Goal: Check status

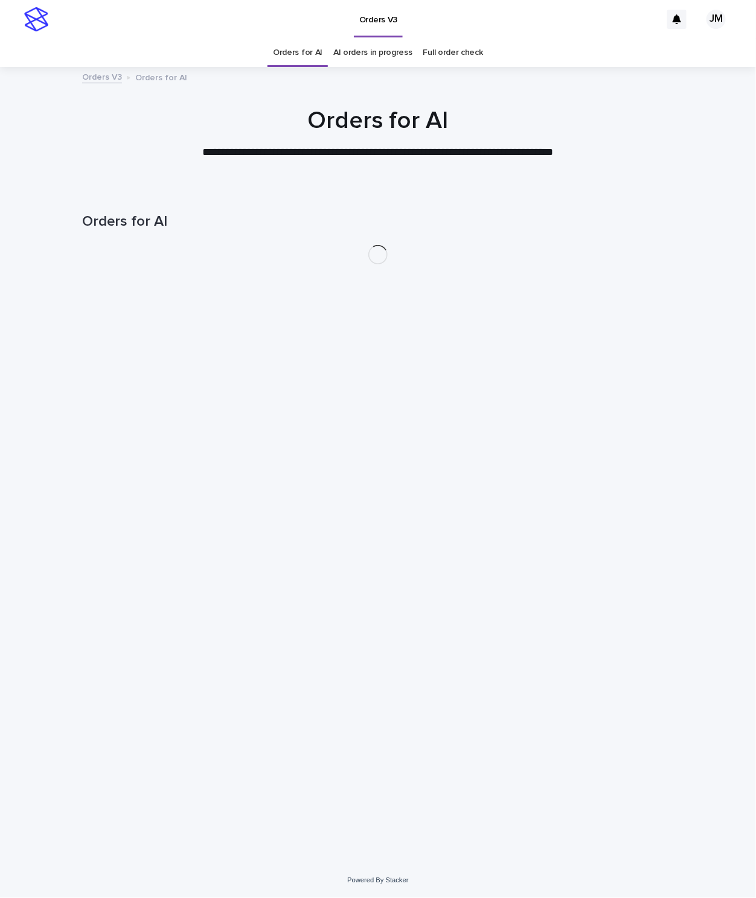
click at [384, 64] on link "AI orders in progress" at bounding box center [372, 53] width 79 height 28
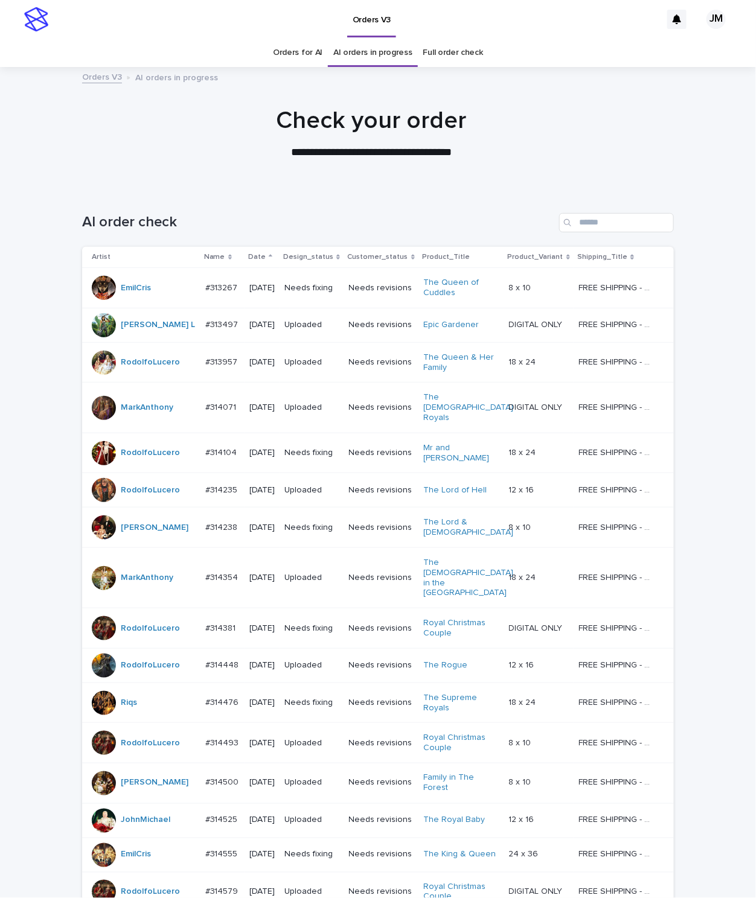
click at [299, 53] on link "Orders for AI" at bounding box center [297, 53] width 49 height 28
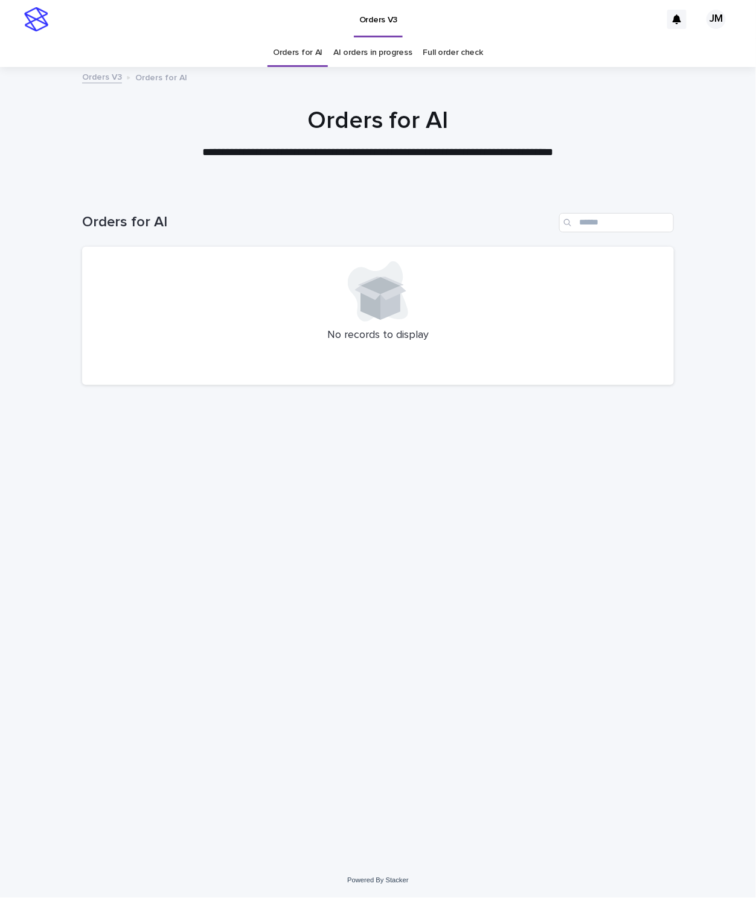
click at [370, 49] on link "AI orders in progress" at bounding box center [372, 53] width 79 height 28
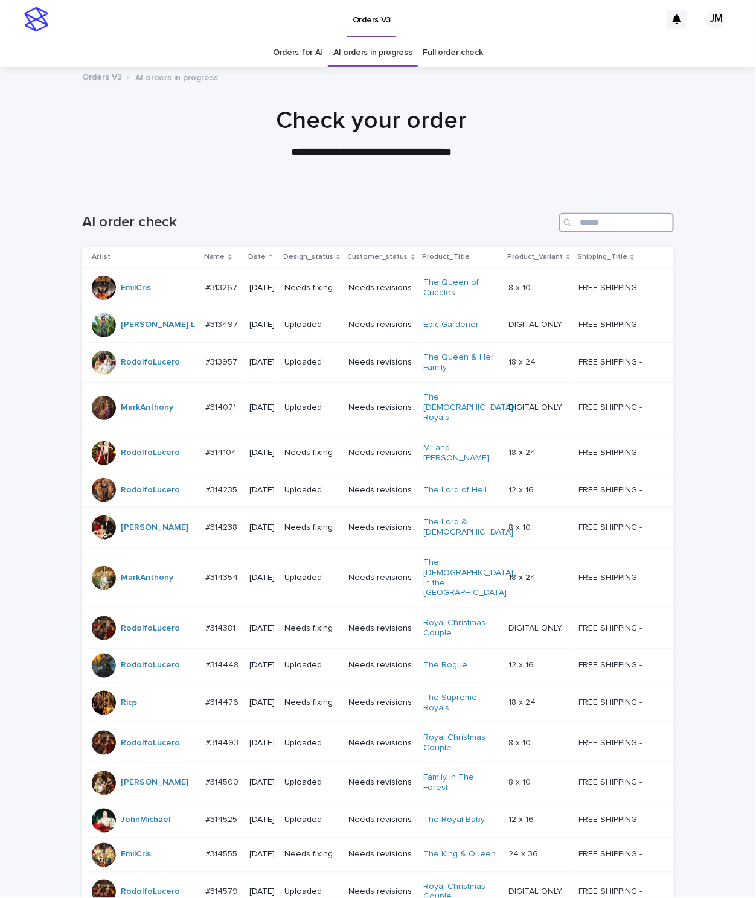
drag, startPoint x: 597, startPoint y: 220, endPoint x: 594, endPoint y: 212, distance: 7.8
click at [597, 220] on input "Search" at bounding box center [616, 222] width 115 height 19
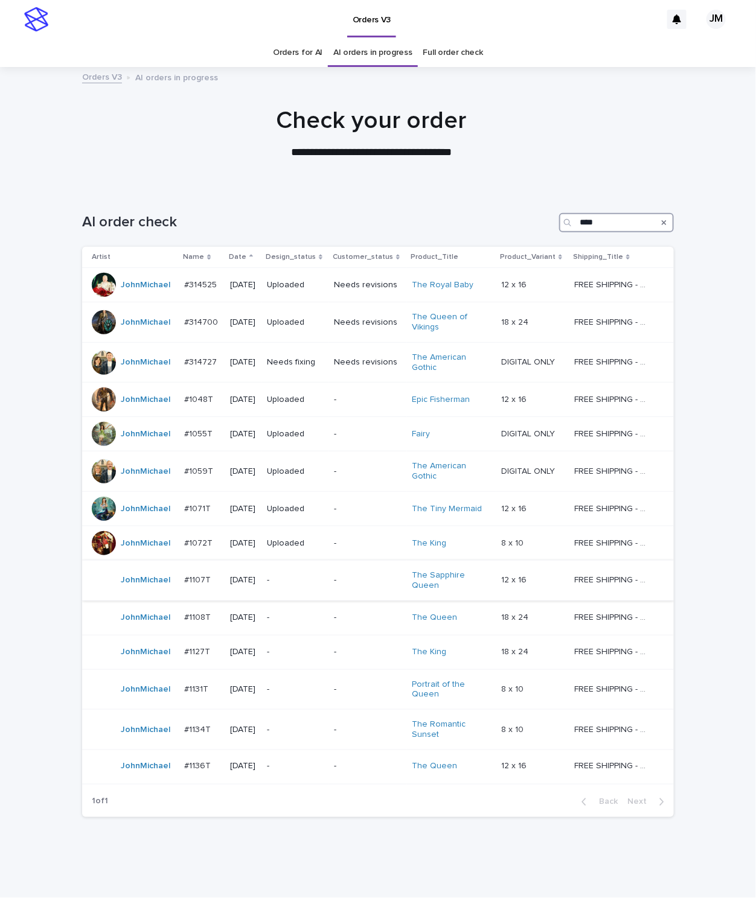
type input "****"
click at [339, 576] on div "-" at bounding box center [368, 579] width 68 height 13
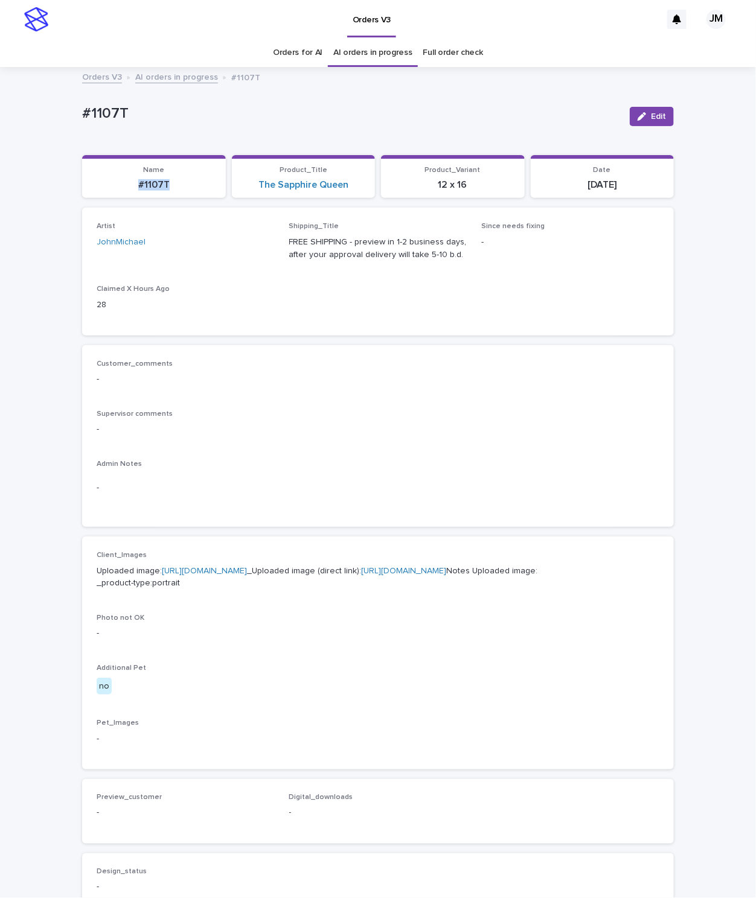
drag, startPoint x: 147, startPoint y: 189, endPoint x: 151, endPoint y: 194, distance: 6.4
click at [182, 196] on section "Name #1107T" at bounding box center [154, 176] width 144 height 43
drag, startPoint x: 149, startPoint y: 191, endPoint x: 156, endPoint y: 186, distance: 7.9
copy p "#1107T"
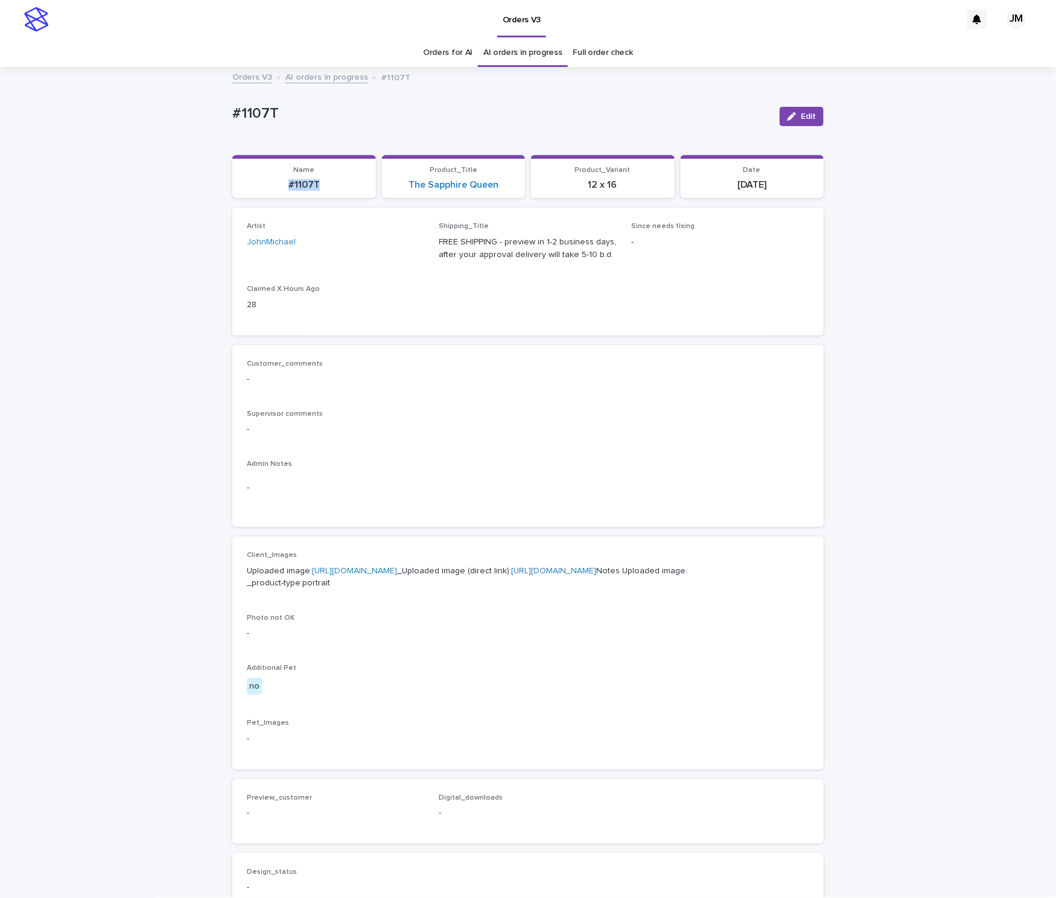
copy p "#1107T"
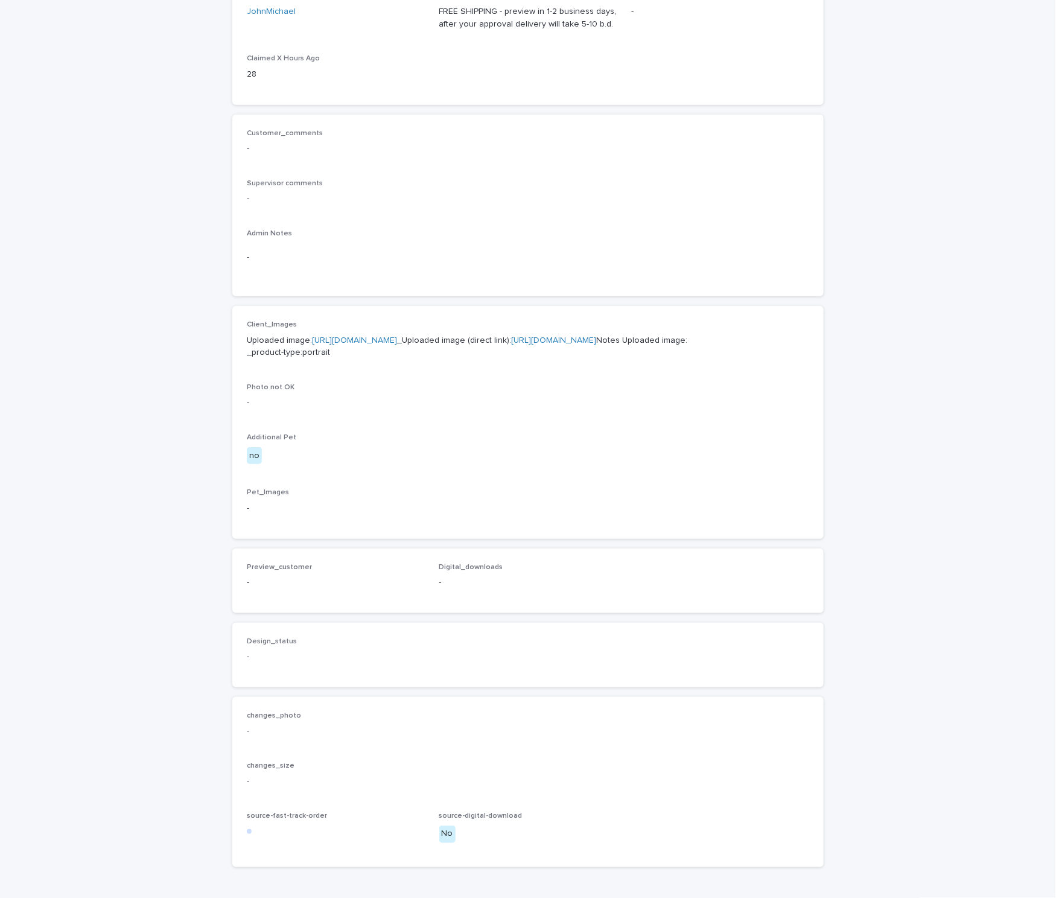
scroll to position [366, 0]
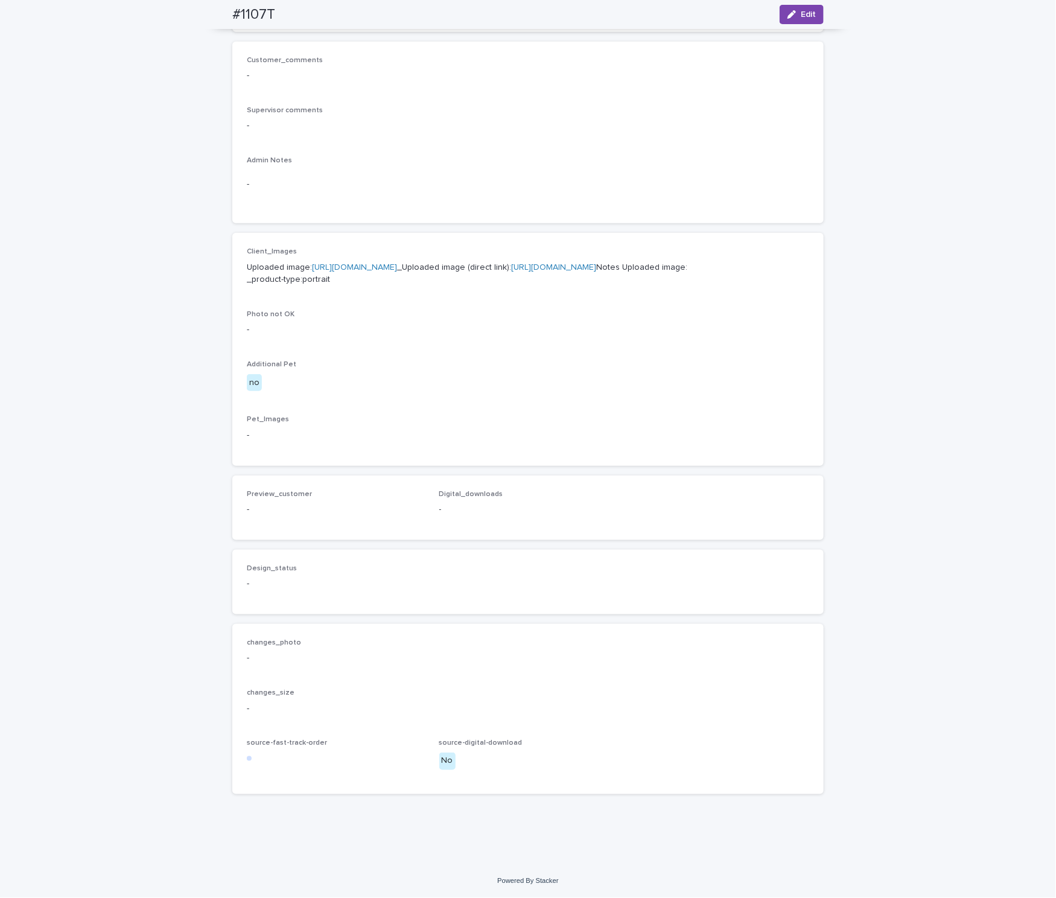
click at [511, 263] on link "[URL][DOMAIN_NAME]" at bounding box center [553, 267] width 85 height 8
click at [755, 11] on icon "button" at bounding box center [792, 14] width 8 height 8
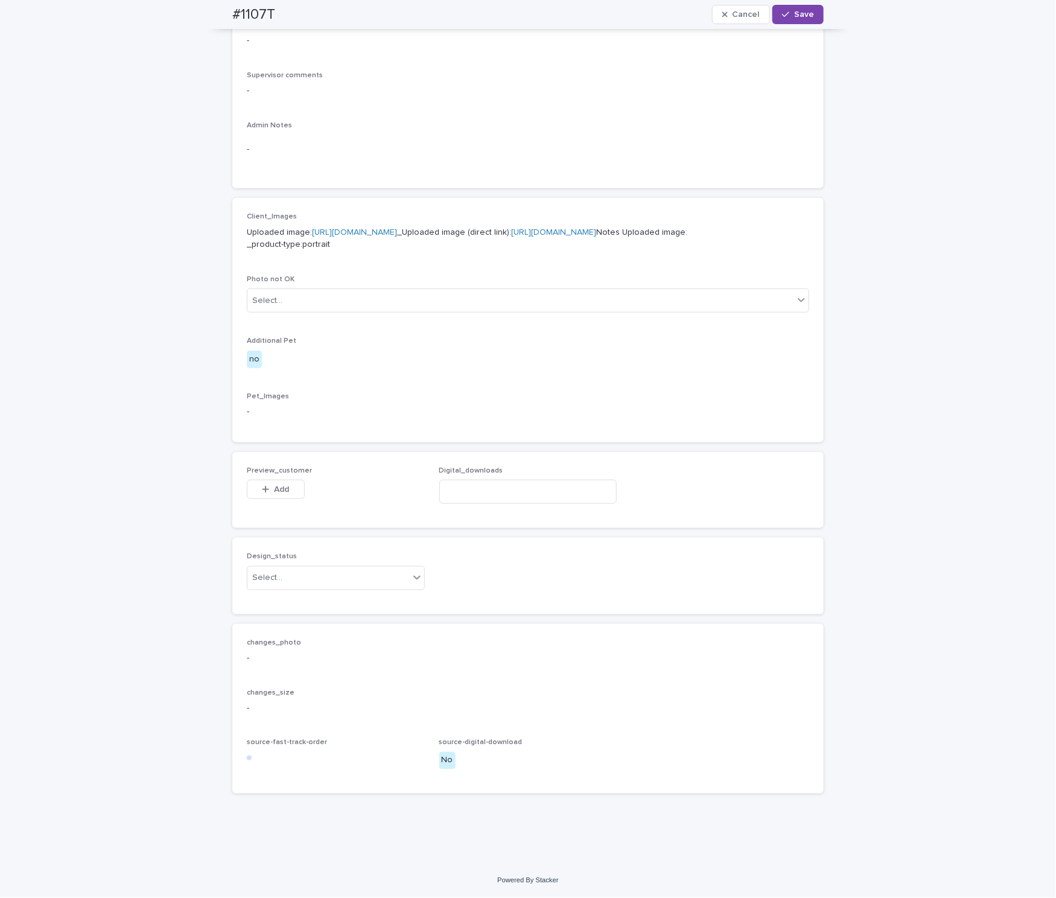
scroll to position [384, 0]
drag, startPoint x: 258, startPoint y: 596, endPoint x: 259, endPoint y: 602, distance: 6.2
click at [258, 584] on div "Select..." at bounding box center [267, 577] width 30 height 13
click at [266, 625] on div "Uploaded" at bounding box center [329, 618] width 177 height 21
click at [279, 494] on span "Add" at bounding box center [282, 489] width 15 height 8
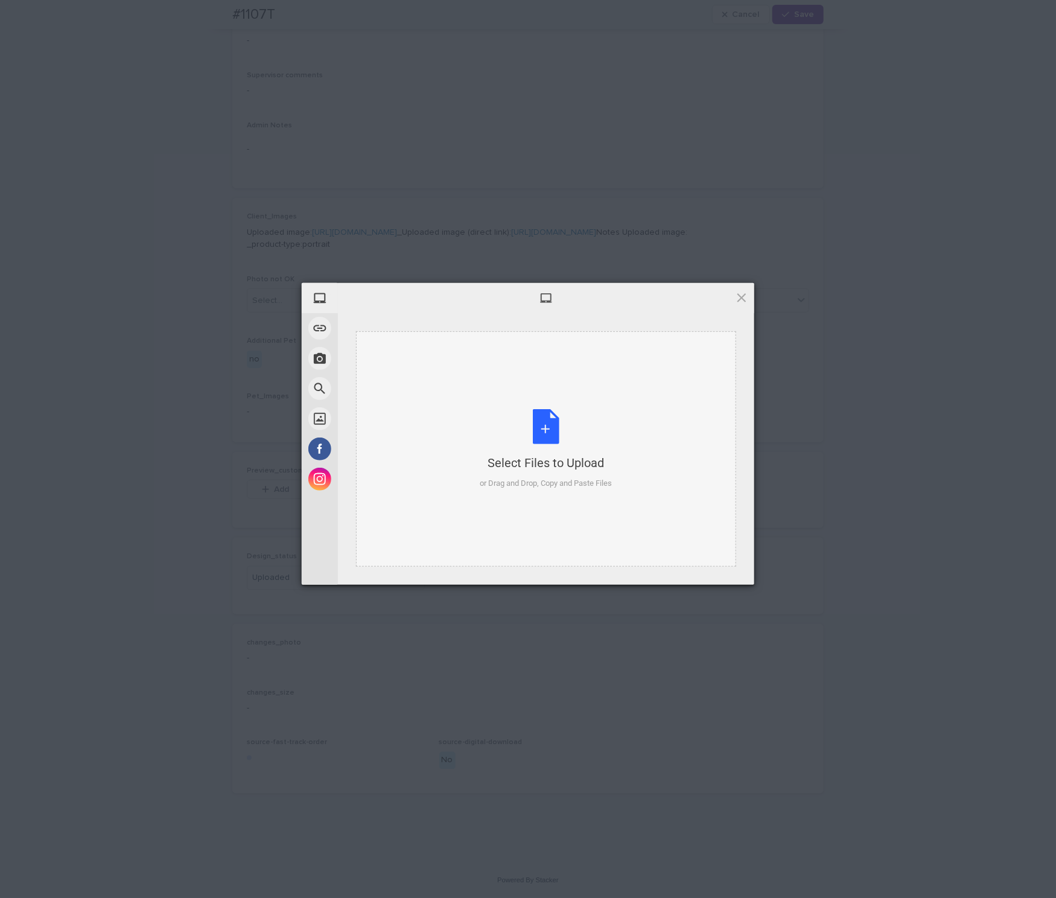
click at [581, 422] on div "Select Files to Upload or Drag and Drop, Copy and Paste Files" at bounding box center [546, 449] width 132 height 80
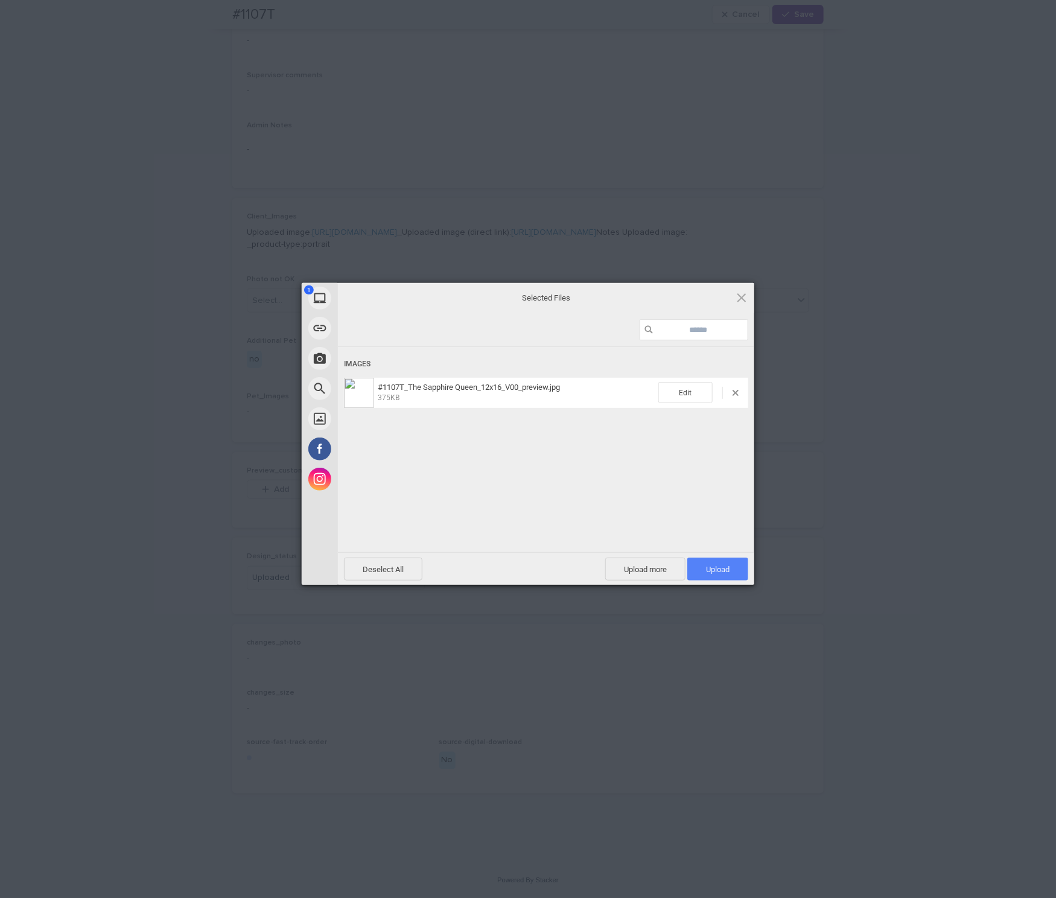
click at [730, 567] on span "Upload 1" at bounding box center [717, 569] width 61 height 23
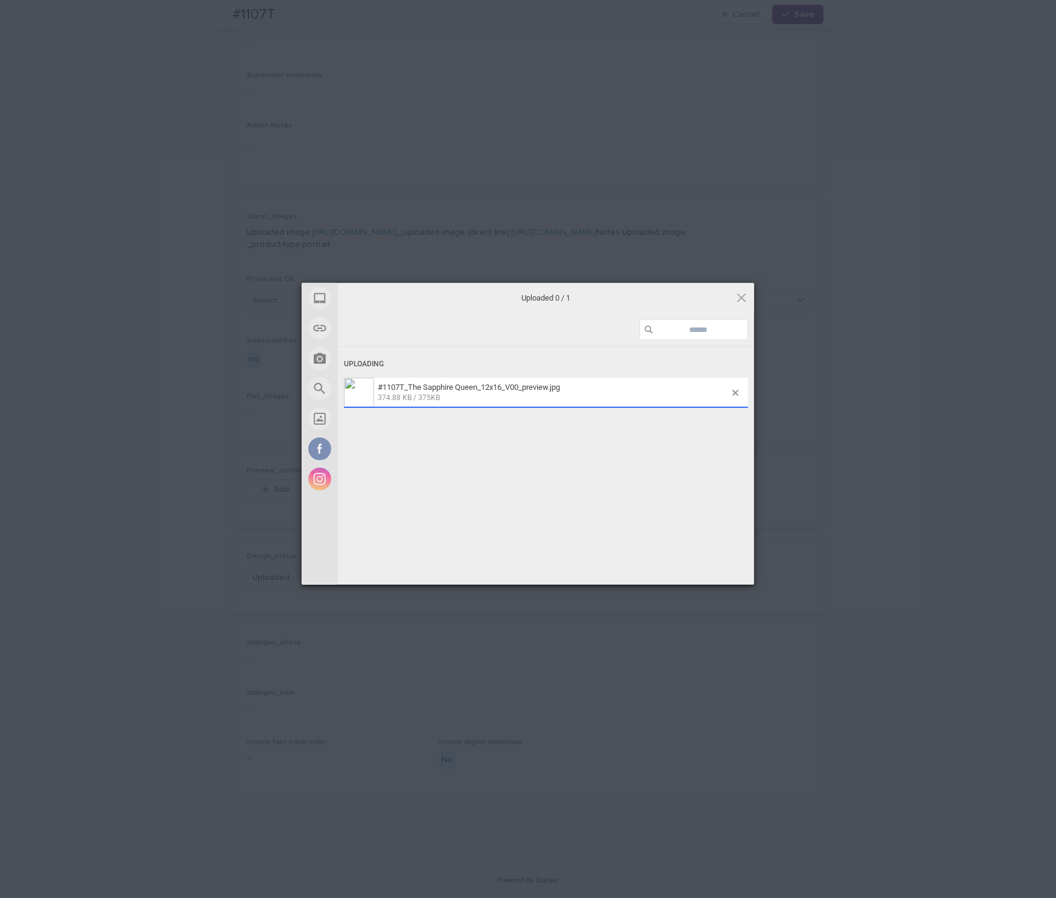
scroll to position [406, 0]
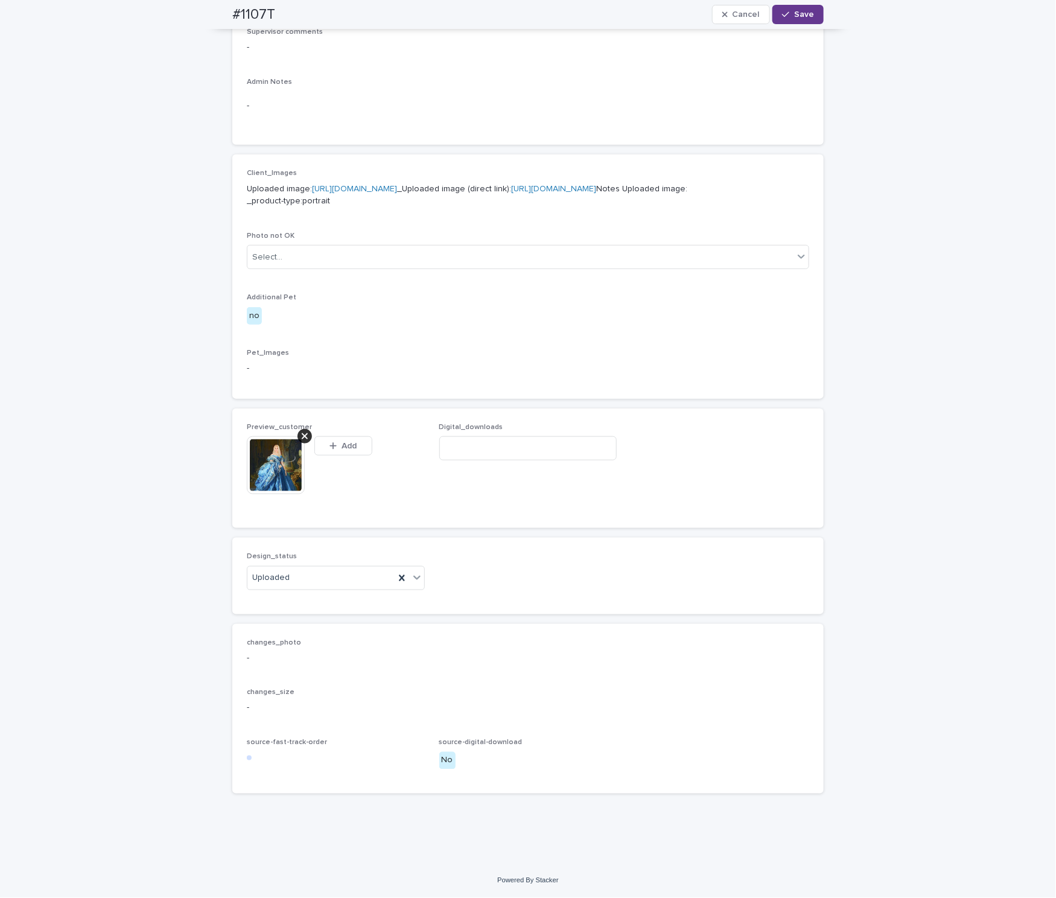
click at [755, 14] on button "Save" at bounding box center [797, 14] width 51 height 19
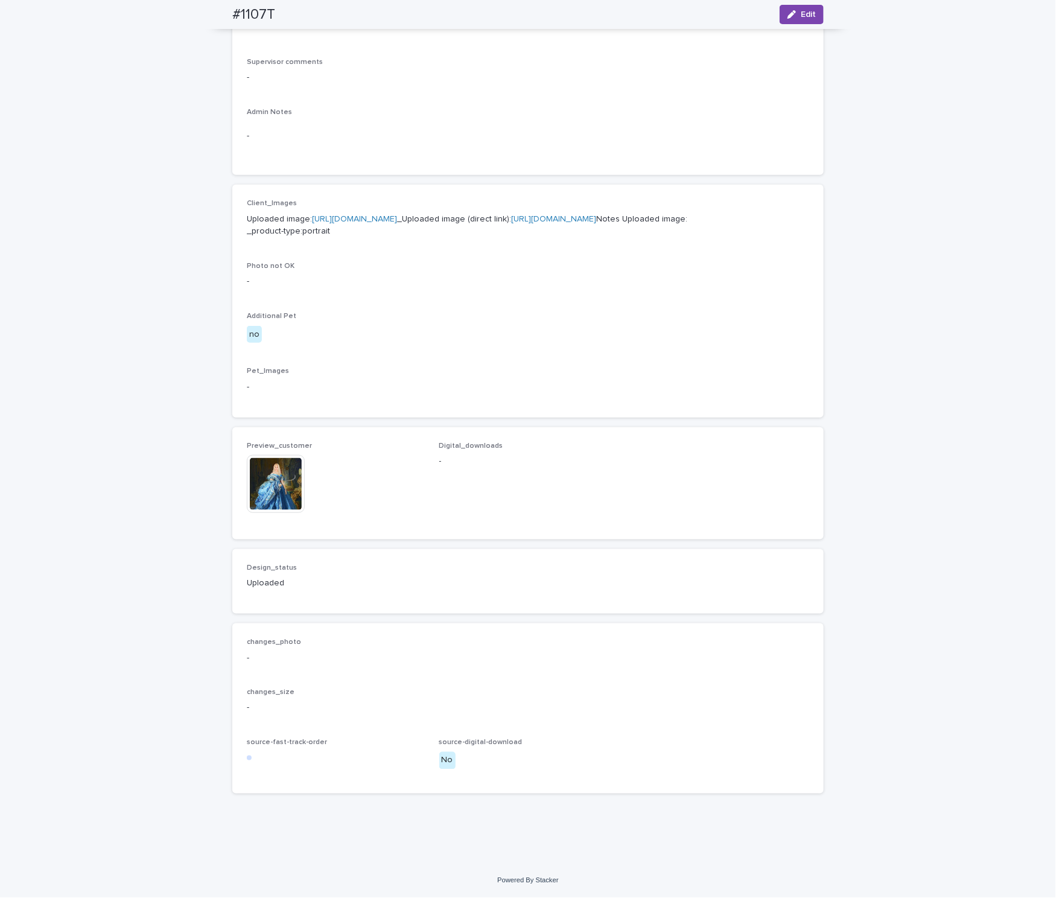
scroll to position [415, 0]
click at [288, 487] on img at bounding box center [276, 484] width 58 height 58
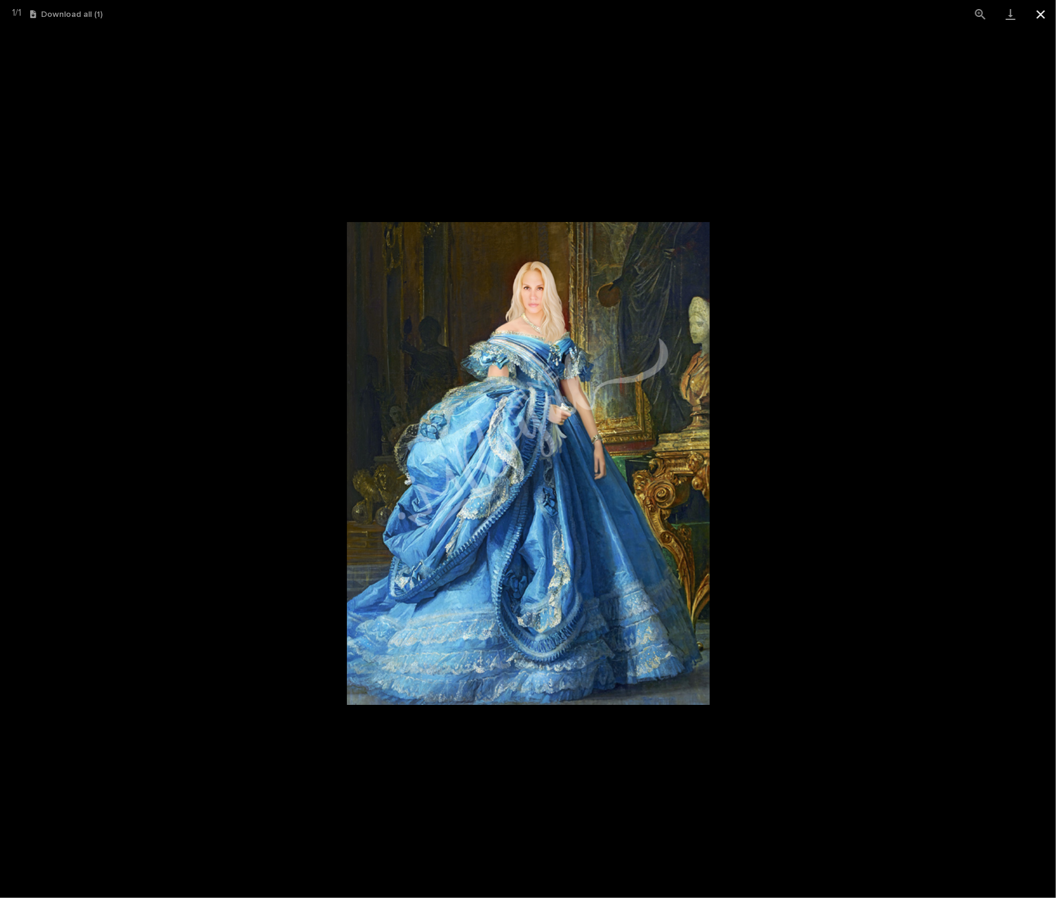
click at [755, 24] on button "Close gallery" at bounding box center [1041, 14] width 30 height 28
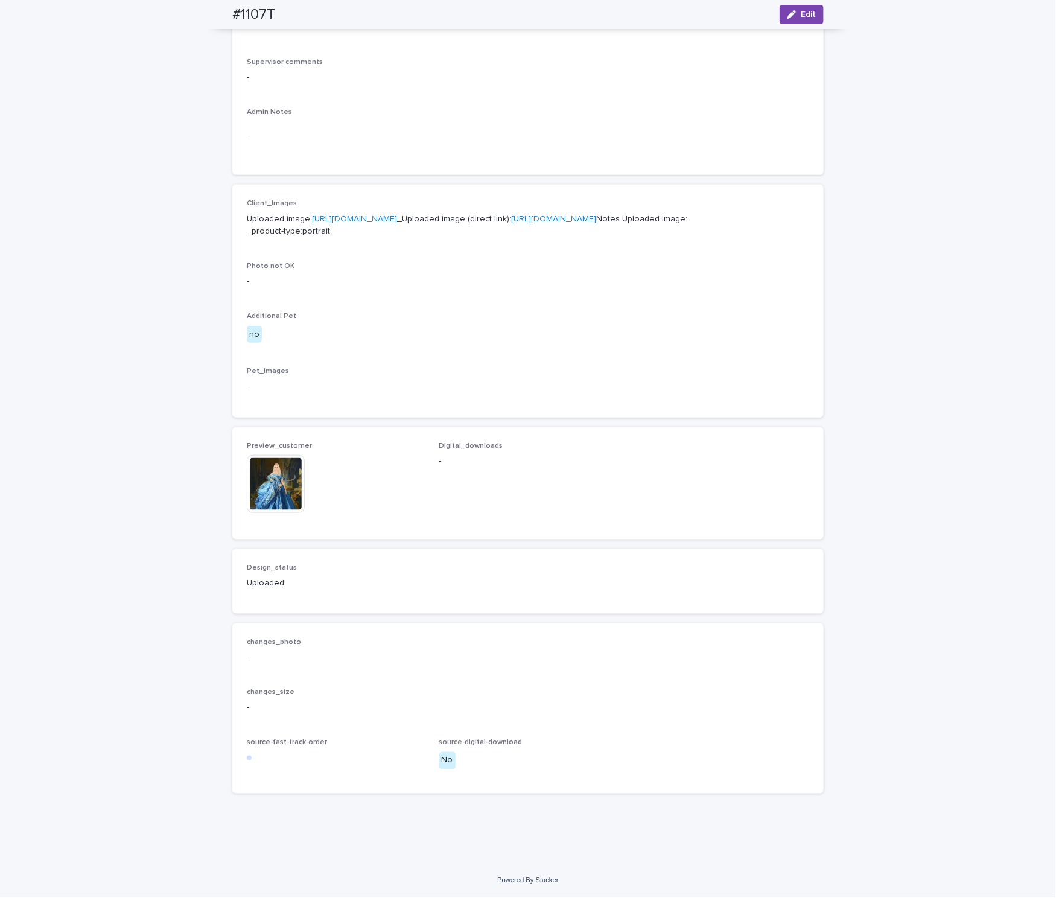
click at [274, 487] on img at bounding box center [276, 484] width 58 height 58
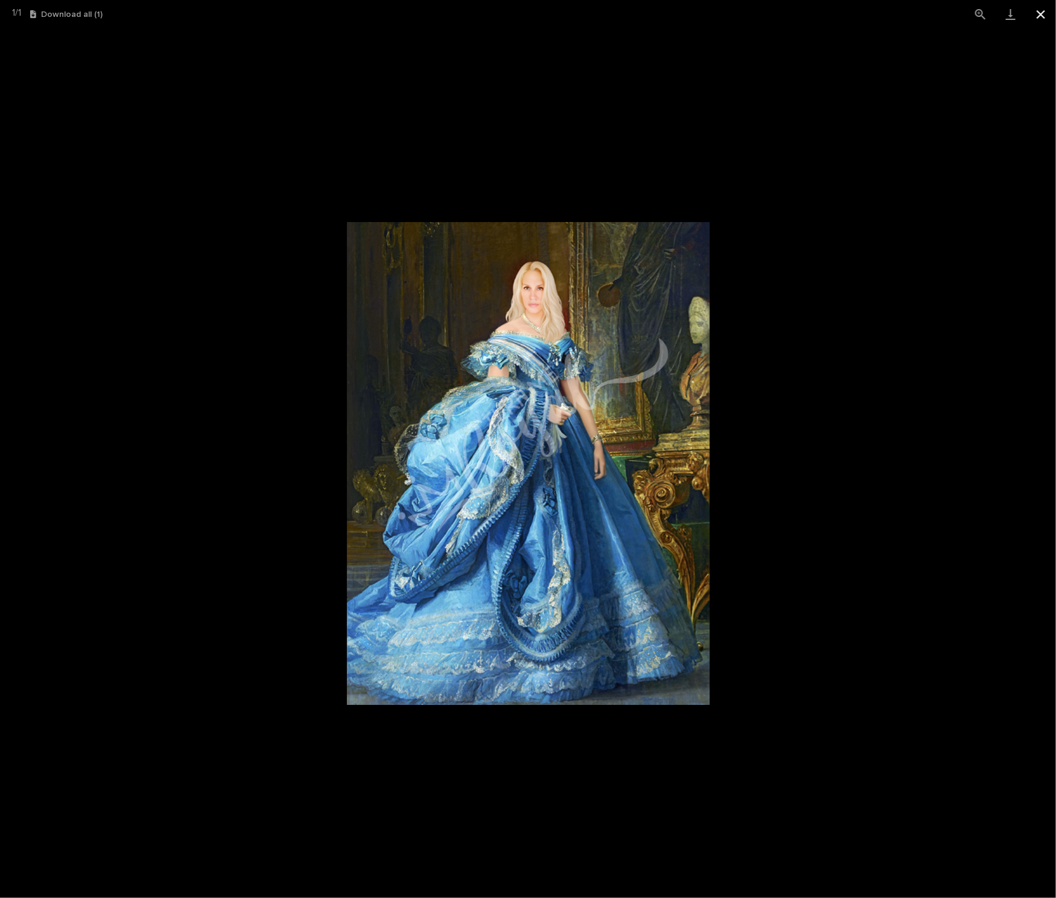
click at [755, 16] on button "Close gallery" at bounding box center [1041, 14] width 30 height 28
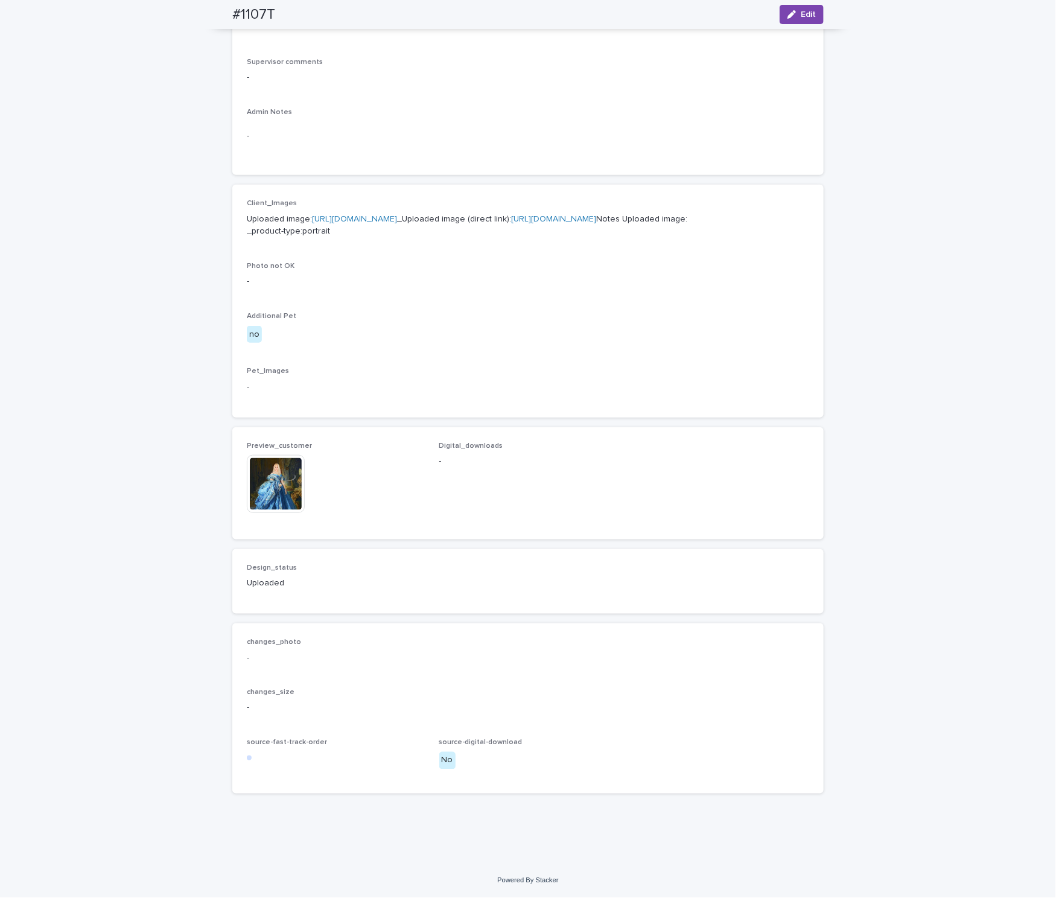
click at [263, 477] on img at bounding box center [276, 484] width 58 height 58
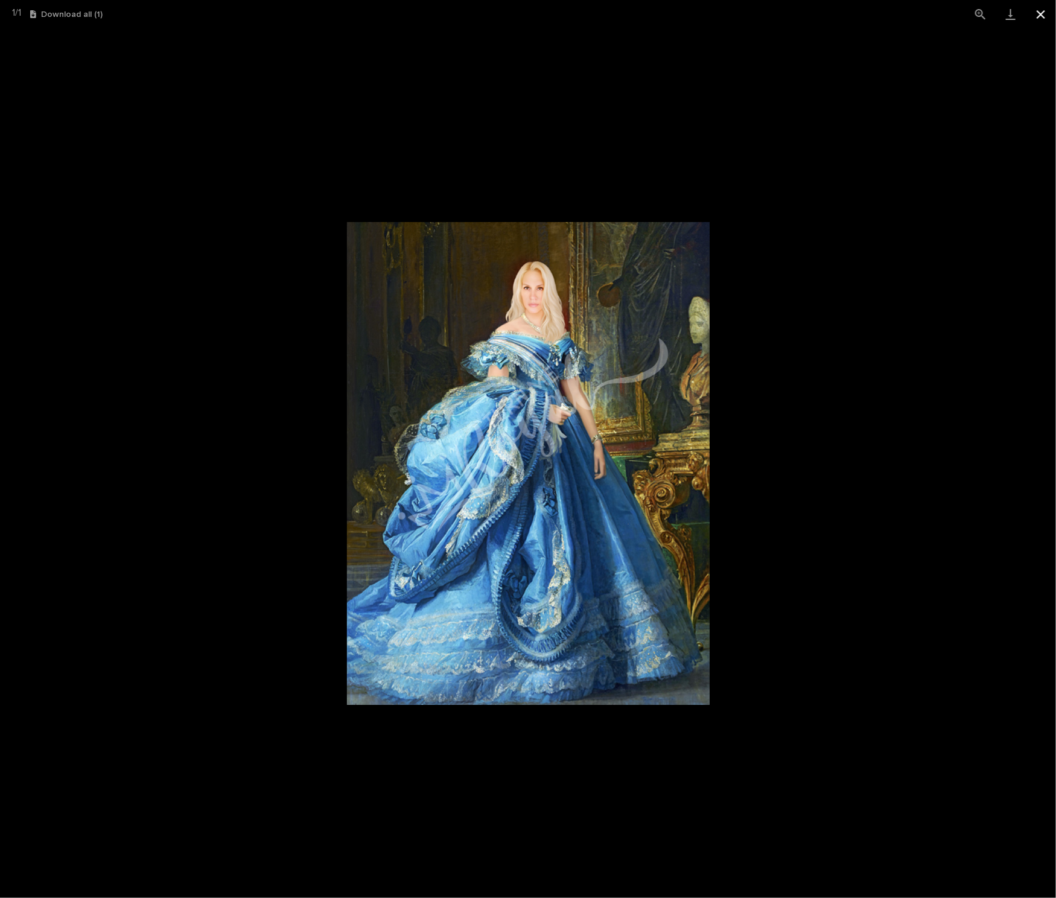
click at [755, 9] on button "Close gallery" at bounding box center [1041, 14] width 30 height 28
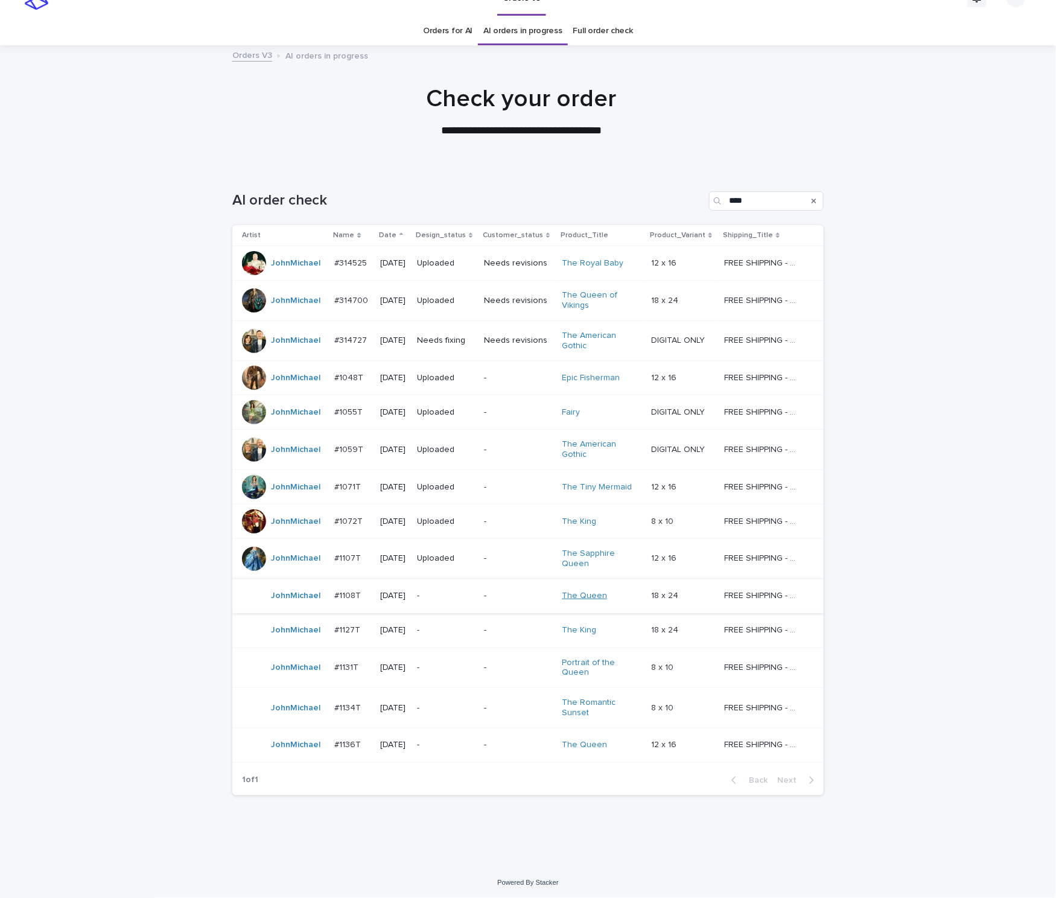
scroll to position [27, 0]
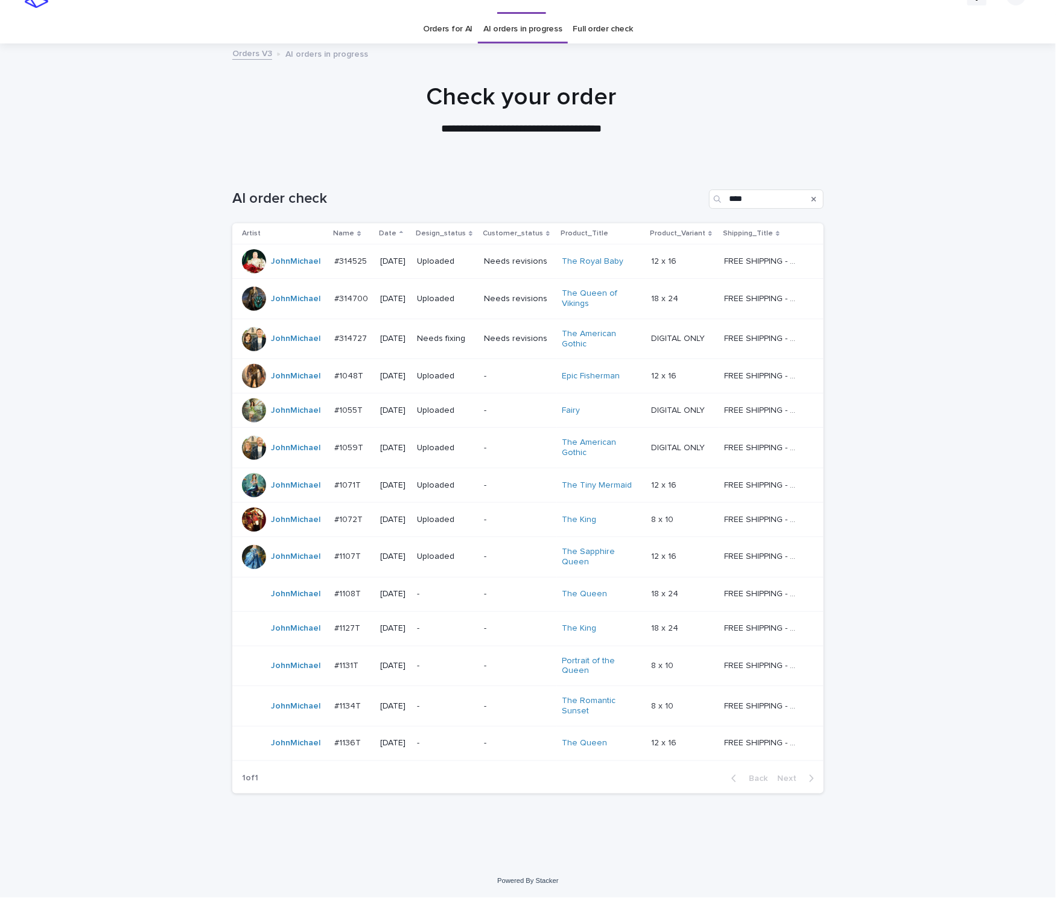
click at [449, 592] on p "-" at bounding box center [445, 594] width 57 height 10
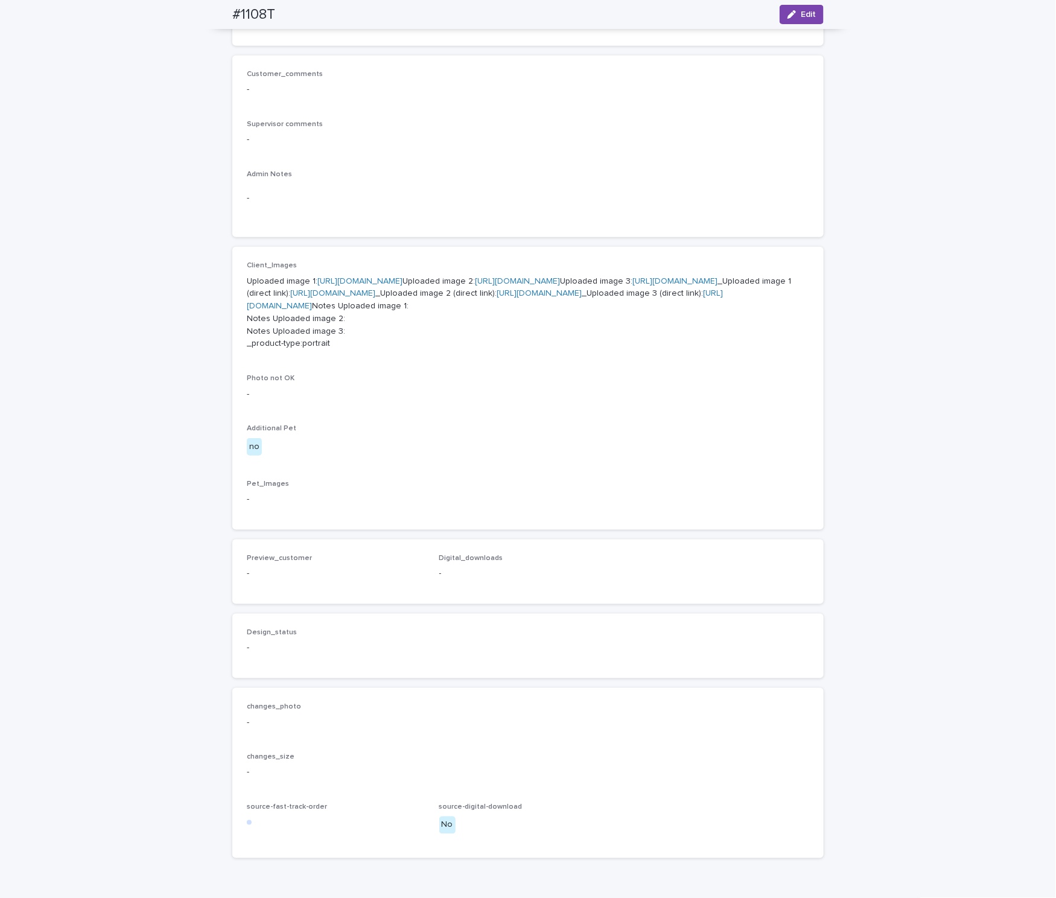
scroll to position [91, 0]
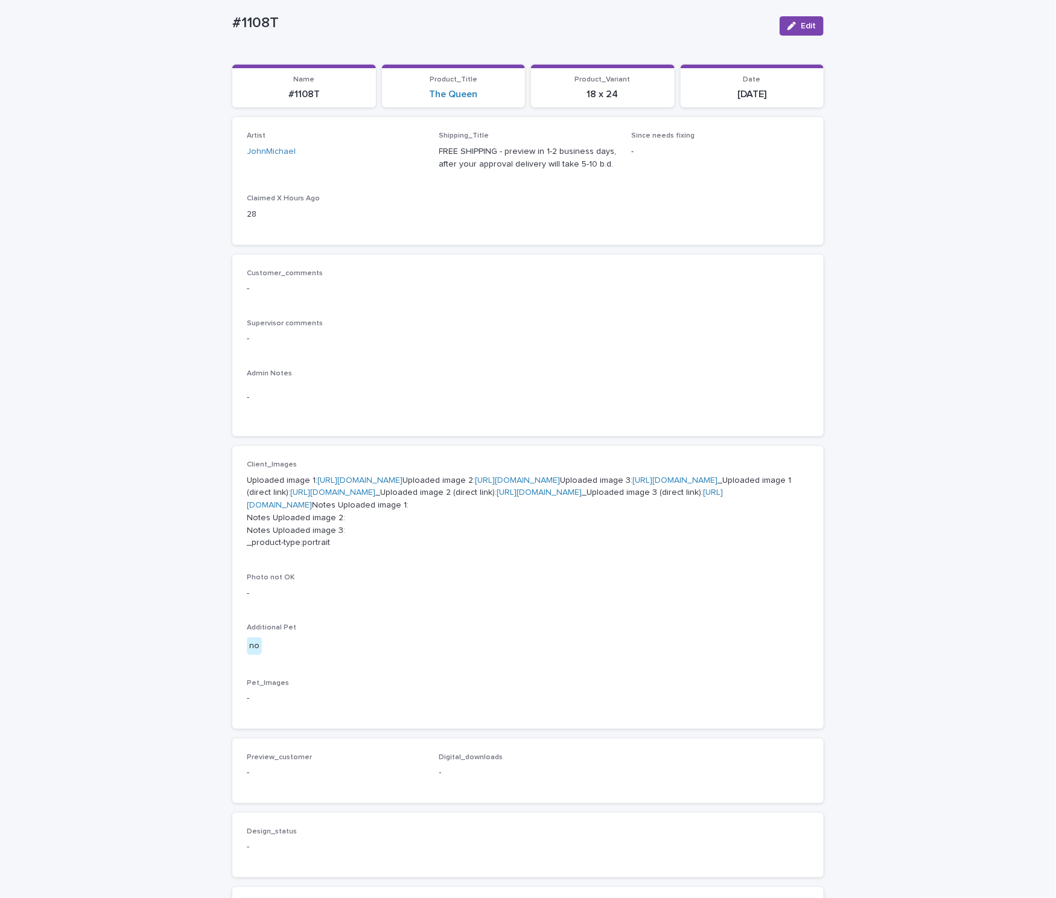
click at [445, 522] on p "Uploaded image 1: [URL][DOMAIN_NAME] Uploaded image 2: [URL][DOMAIN_NAME] Uploa…" at bounding box center [528, 511] width 562 height 75
click at [475, 485] on link "[URL][DOMAIN_NAME]" at bounding box center [517, 480] width 85 height 8
click at [632, 485] on link "[URL][DOMAIN_NAME]" at bounding box center [674, 480] width 85 height 8
click at [375, 497] on link "[URL][DOMAIN_NAME]" at bounding box center [332, 492] width 85 height 8
click at [538, 509] on link "[URL][DOMAIN_NAME]" at bounding box center [485, 498] width 476 height 21
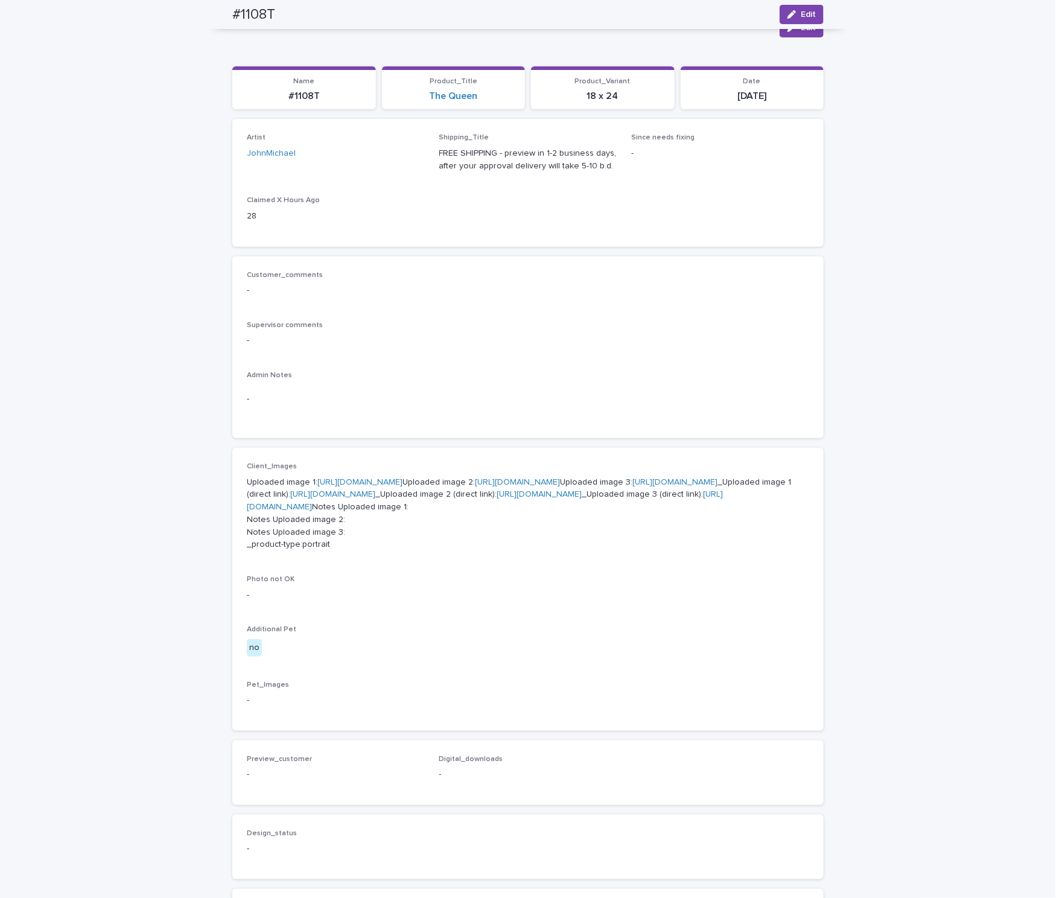
scroll to position [0, 0]
